Goal: Check status: Check status

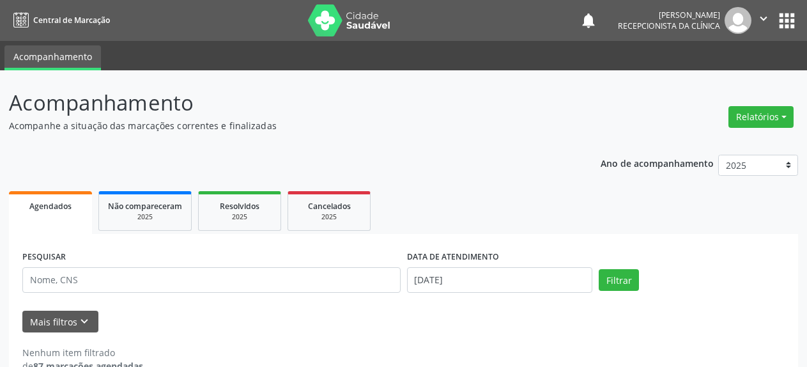
scroll to position [28, 0]
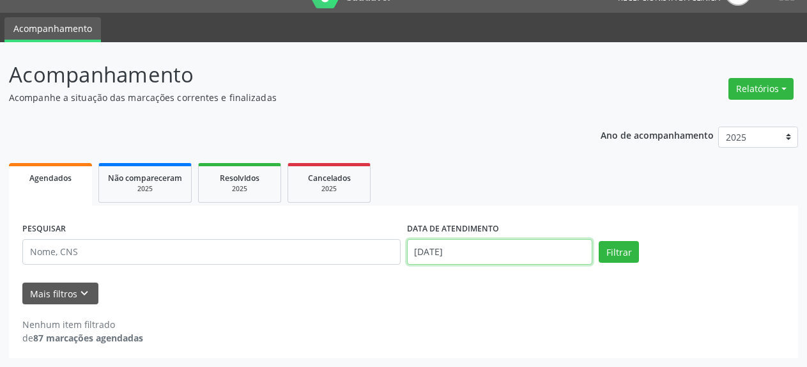
click at [447, 255] on input "[DATE]" at bounding box center [500, 252] width 186 height 26
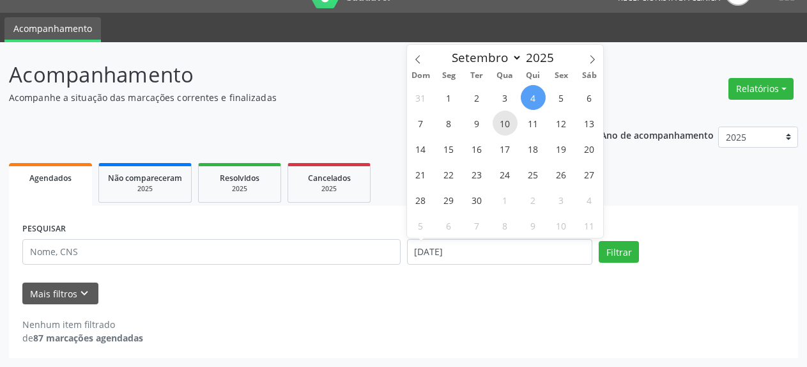
click at [504, 123] on span "10" at bounding box center [505, 123] width 25 height 25
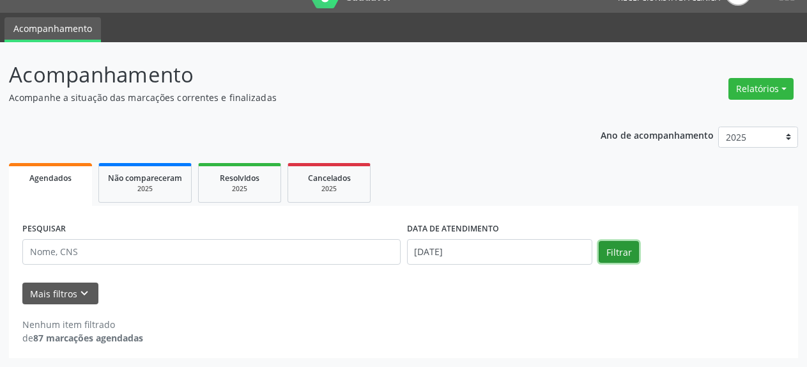
click at [623, 258] on button "Filtrar" at bounding box center [619, 252] width 40 height 22
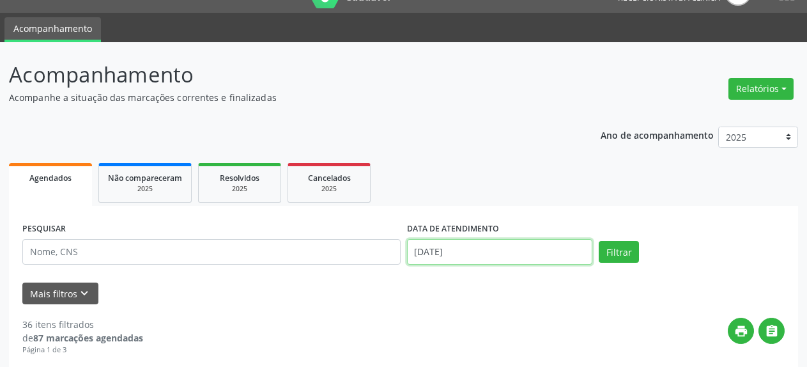
click at [463, 258] on input "[DATE]" at bounding box center [500, 252] width 186 height 26
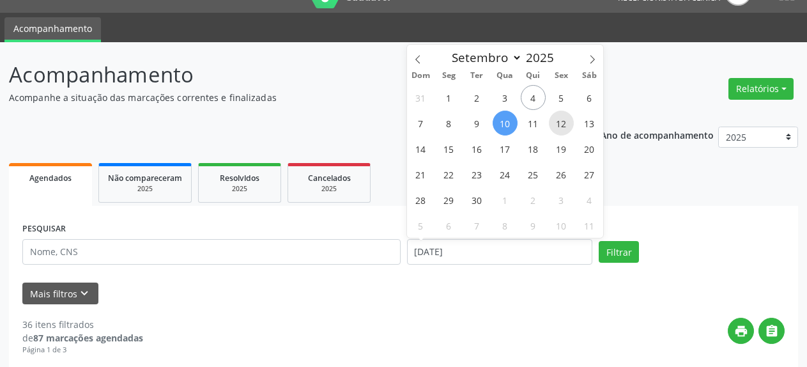
click at [564, 128] on span "12" at bounding box center [561, 123] width 25 height 25
type input "[DATE]"
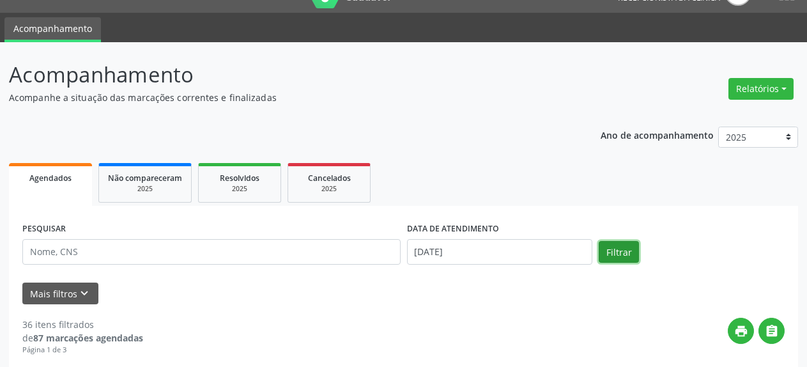
click at [614, 249] on button "Filtrar" at bounding box center [619, 252] width 40 height 22
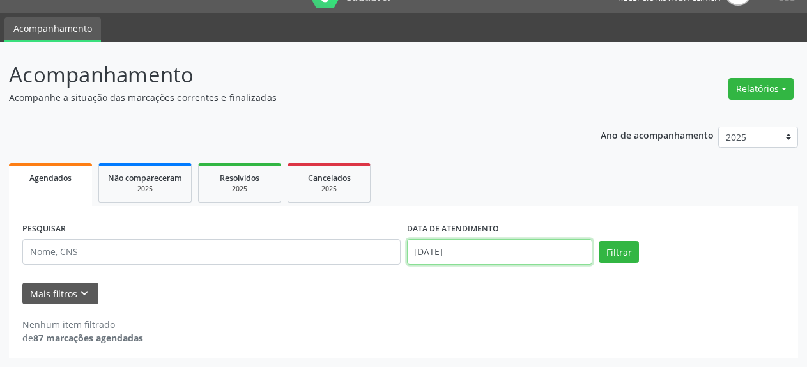
click at [422, 255] on input "[DATE]" at bounding box center [500, 252] width 186 height 26
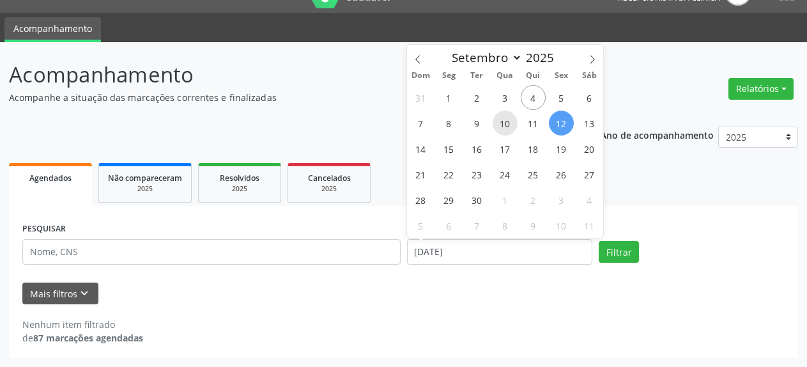
click at [509, 128] on span "10" at bounding box center [505, 123] width 25 height 25
type input "[DATE]"
click at [509, 128] on span "10" at bounding box center [505, 123] width 25 height 25
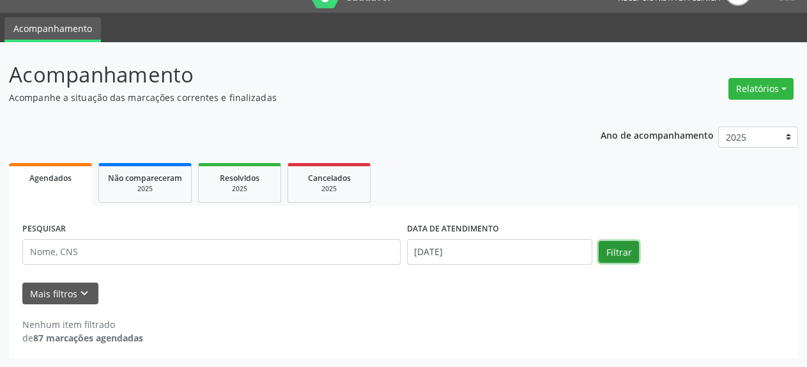
click at [618, 253] on button "Filtrar" at bounding box center [619, 252] width 40 height 22
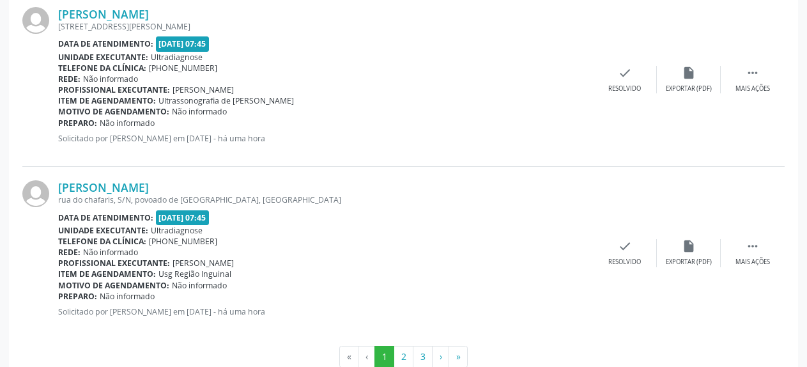
scroll to position [2707, 0]
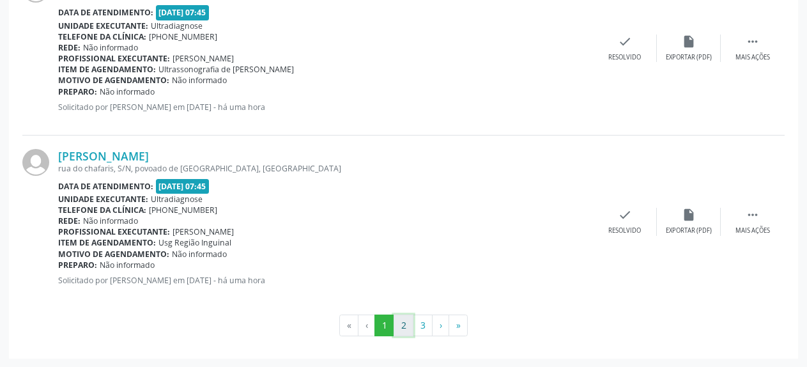
click at [401, 328] on button "2" at bounding box center [404, 325] width 20 height 22
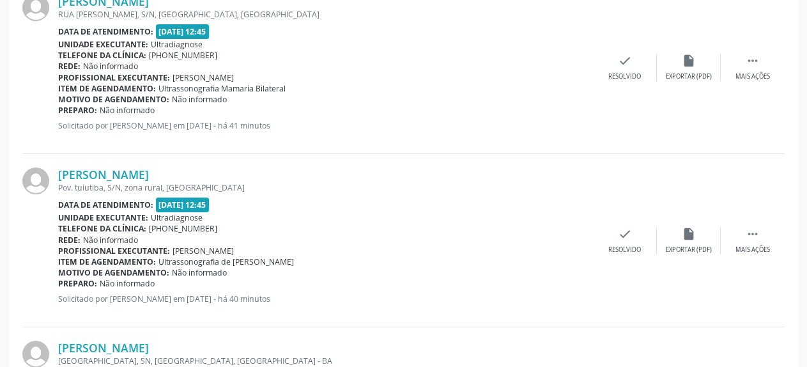
scroll to position [2674, 0]
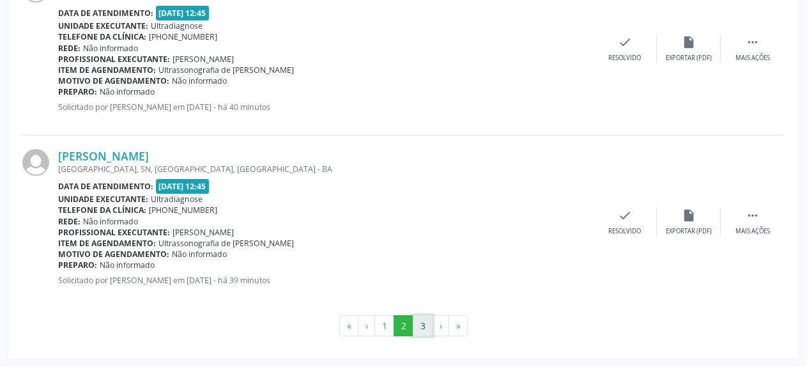
click at [422, 335] on button "3" at bounding box center [423, 326] width 20 height 22
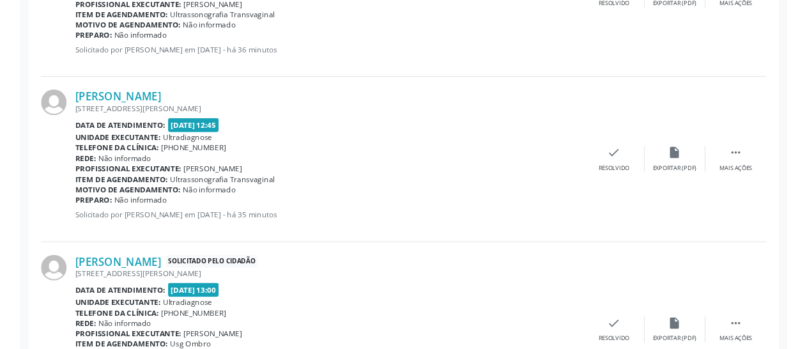
scroll to position [800, 0]
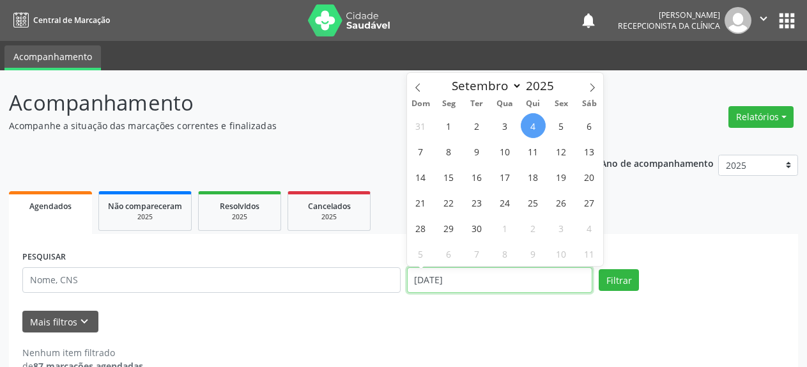
click at [460, 279] on input "[DATE]" at bounding box center [500, 280] width 186 height 26
click at [502, 154] on span "10" at bounding box center [505, 151] width 25 height 25
type input "[DATE]"
click at [502, 154] on span "10" at bounding box center [505, 151] width 25 height 25
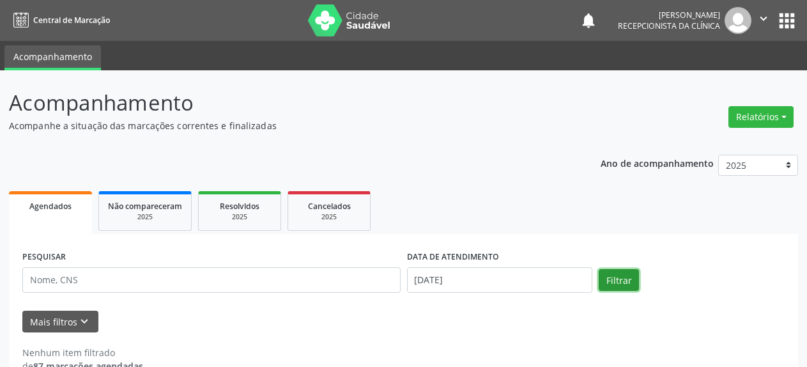
click at [620, 280] on button "Filtrar" at bounding box center [619, 280] width 40 height 22
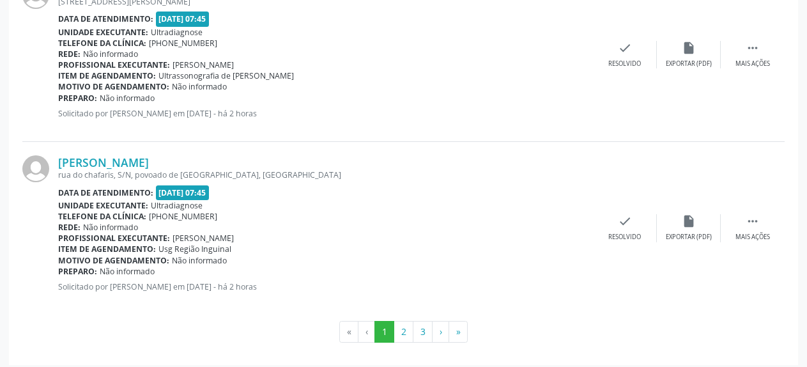
scroll to position [2707, 0]
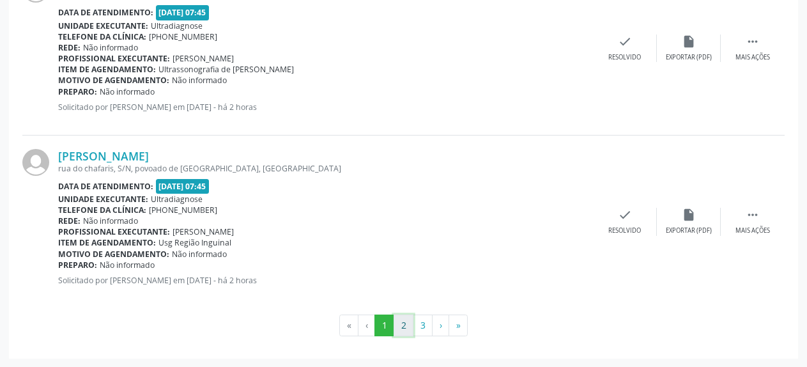
click at [399, 330] on button "2" at bounding box center [404, 325] width 20 height 22
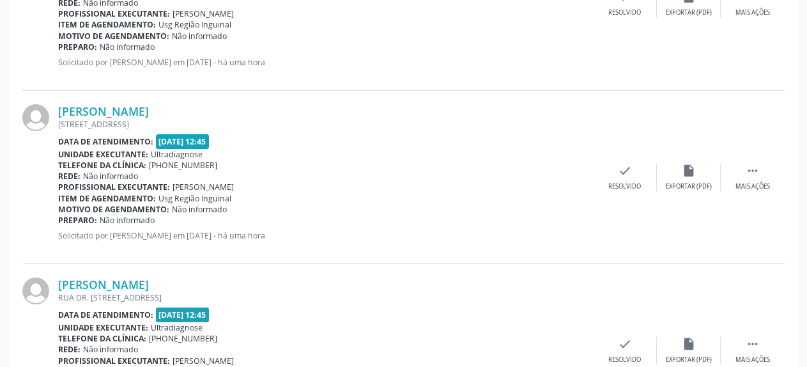
scroll to position [0, 0]
